Goal: Register for event/course

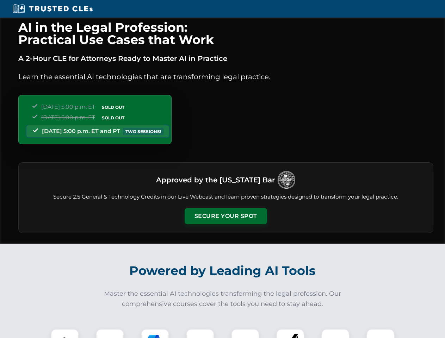
click at [226, 216] on button "Secure Your Spot" at bounding box center [226, 216] width 83 height 16
click at [65, 334] on img at bounding box center [65, 343] width 20 height 20
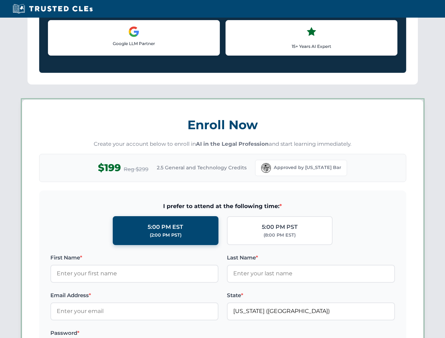
click at [155, 334] on label "Password *" at bounding box center [134, 333] width 168 height 8
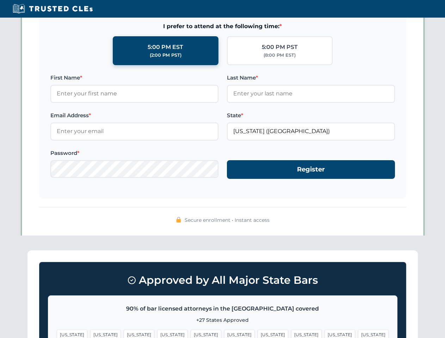
click at [325, 334] on span "[US_STATE]" at bounding box center [340, 335] width 31 height 10
